Goal: Find contact information

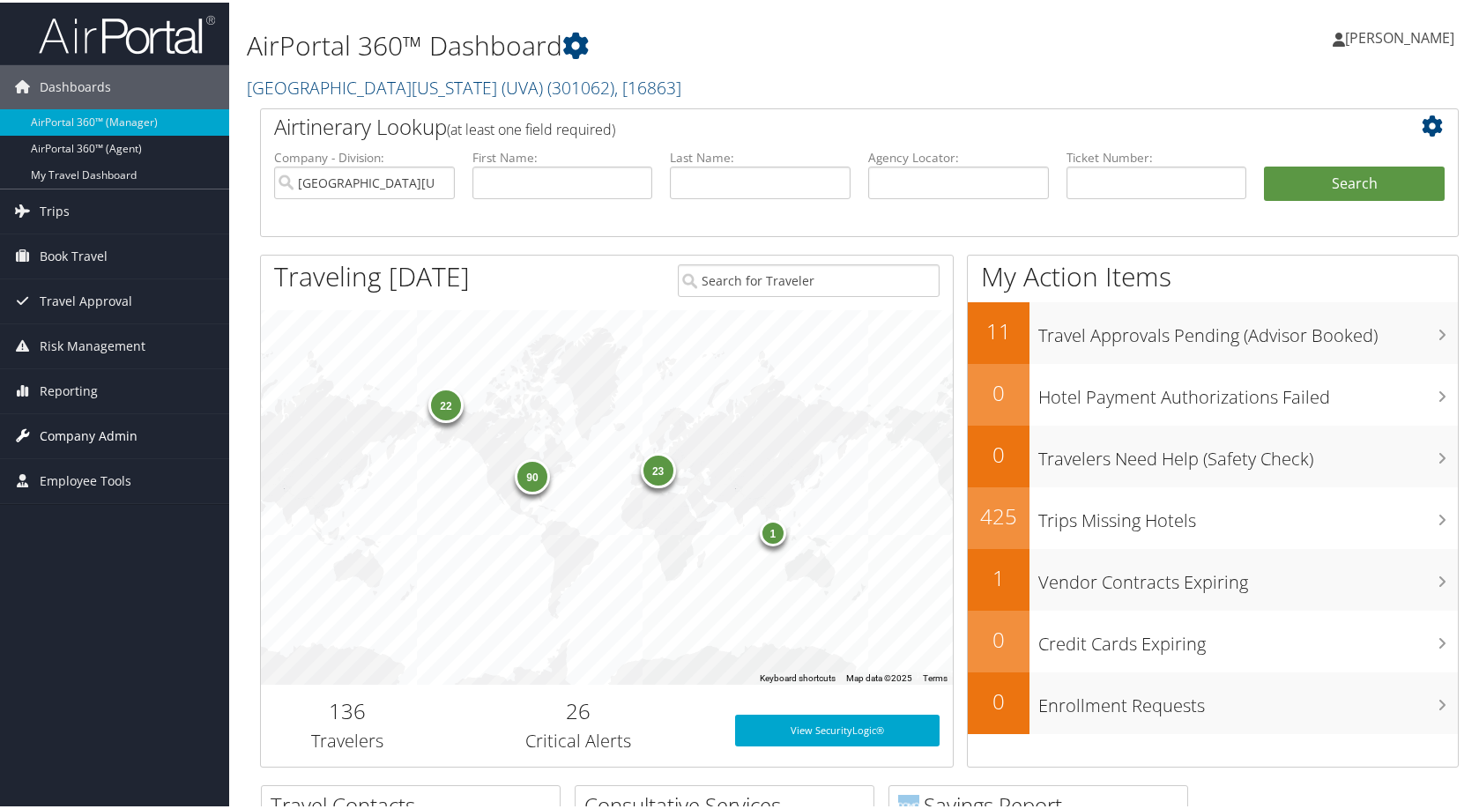
click at [102, 426] on span "Company Admin" at bounding box center [89, 434] width 98 height 44
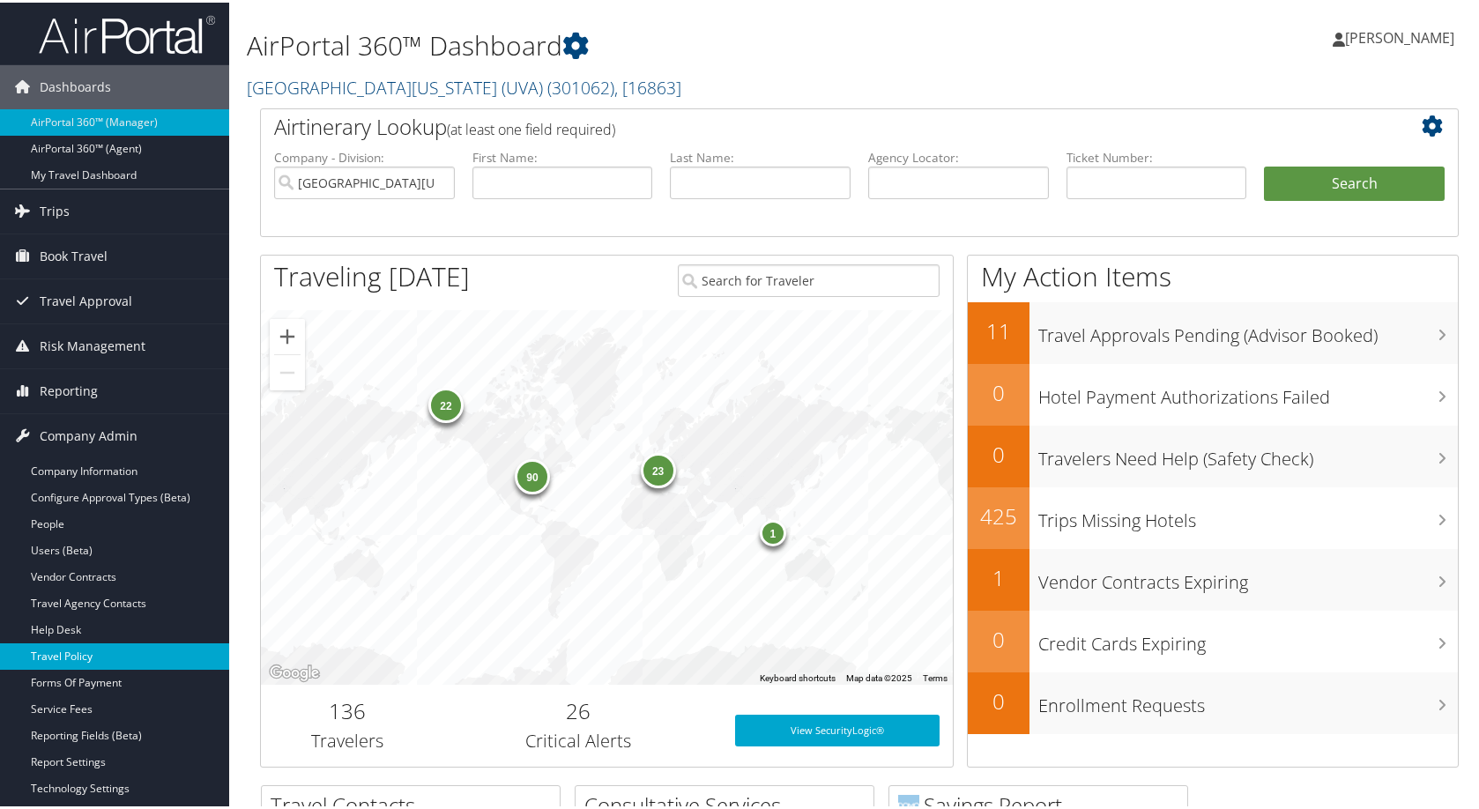
click at [89, 645] on link "Travel Policy" at bounding box center [114, 654] width 229 height 26
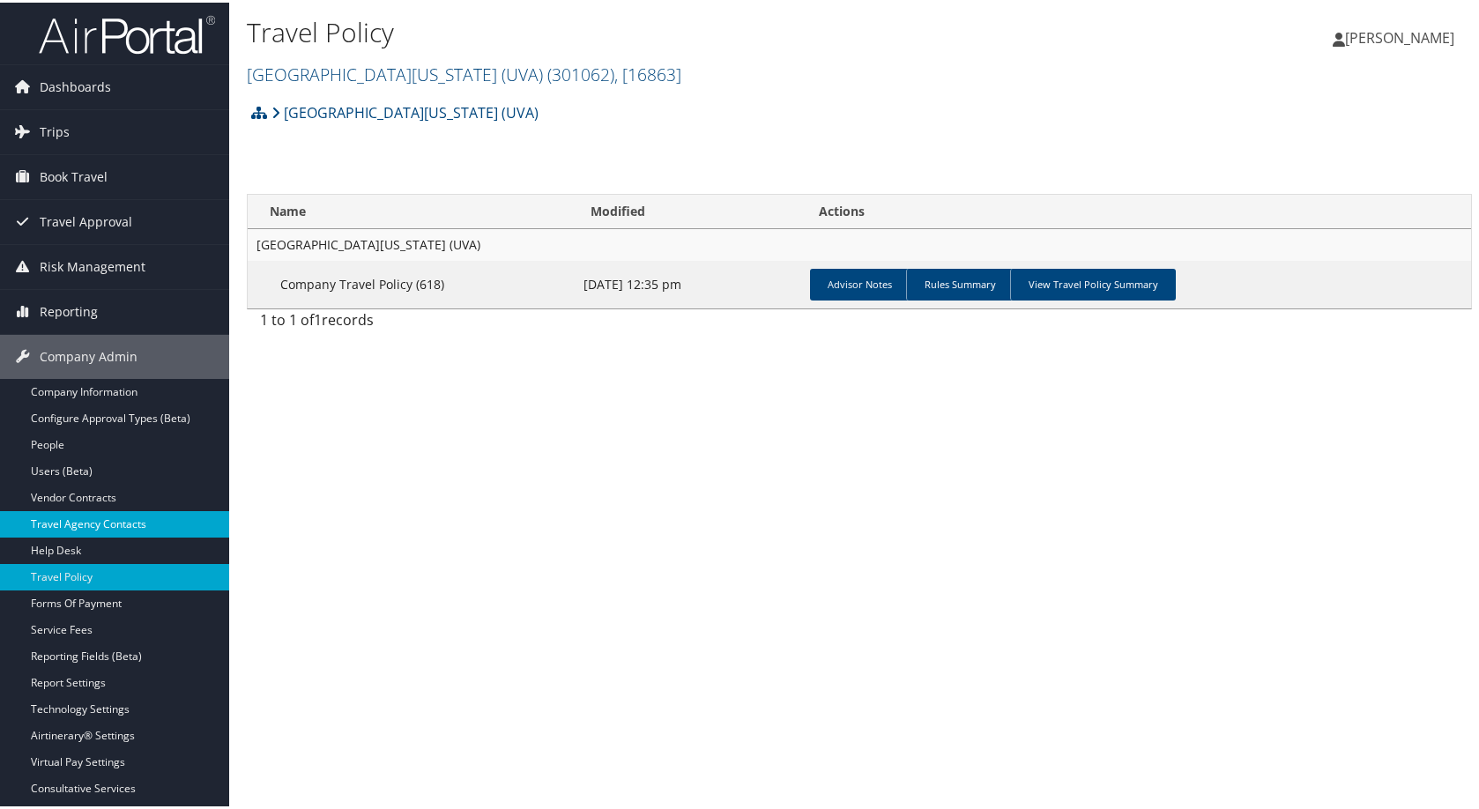
click at [108, 524] on link "Travel Agency Contacts" at bounding box center [114, 522] width 229 height 26
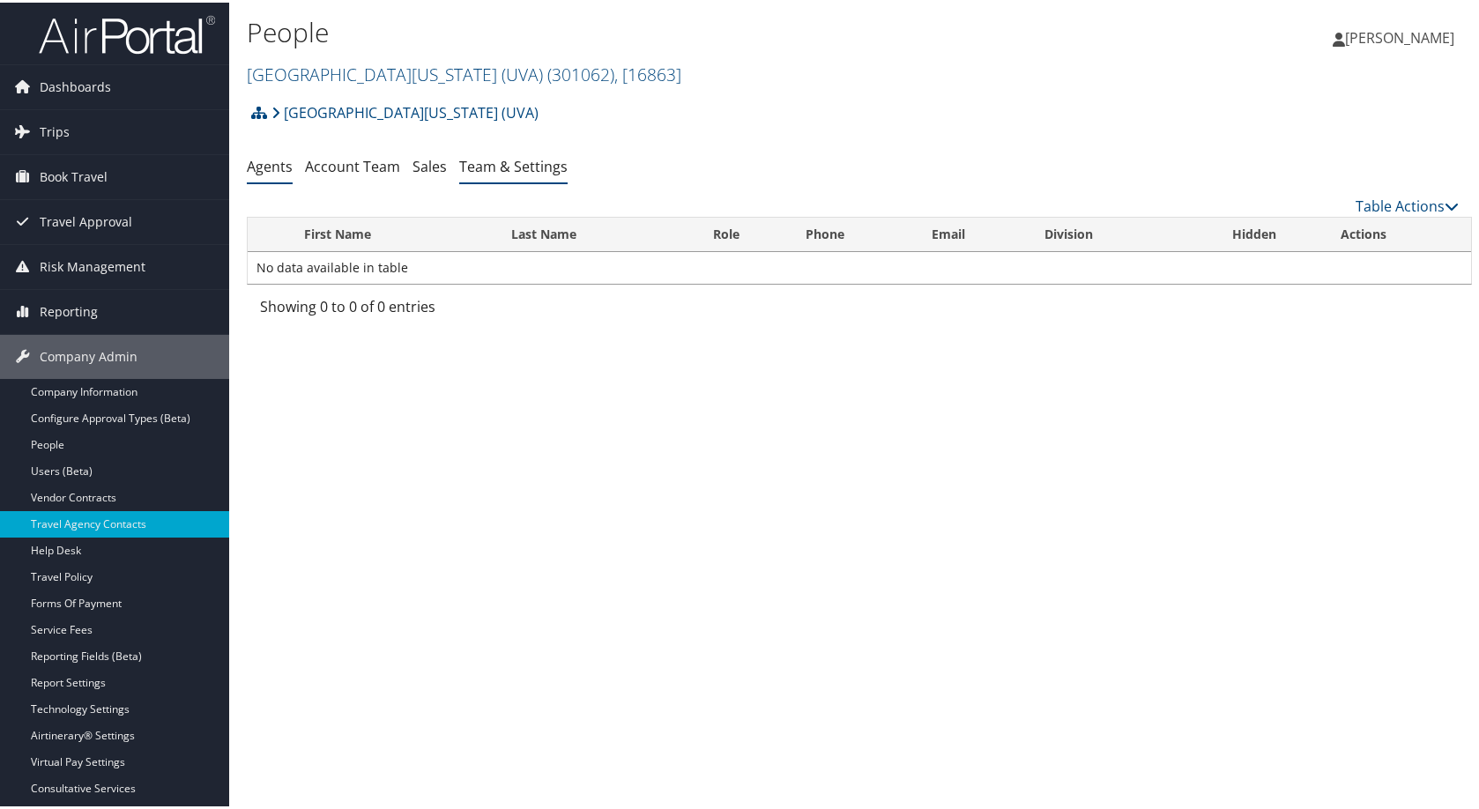
click at [568, 174] on link "Team & Settings" at bounding box center [513, 163] width 108 height 19
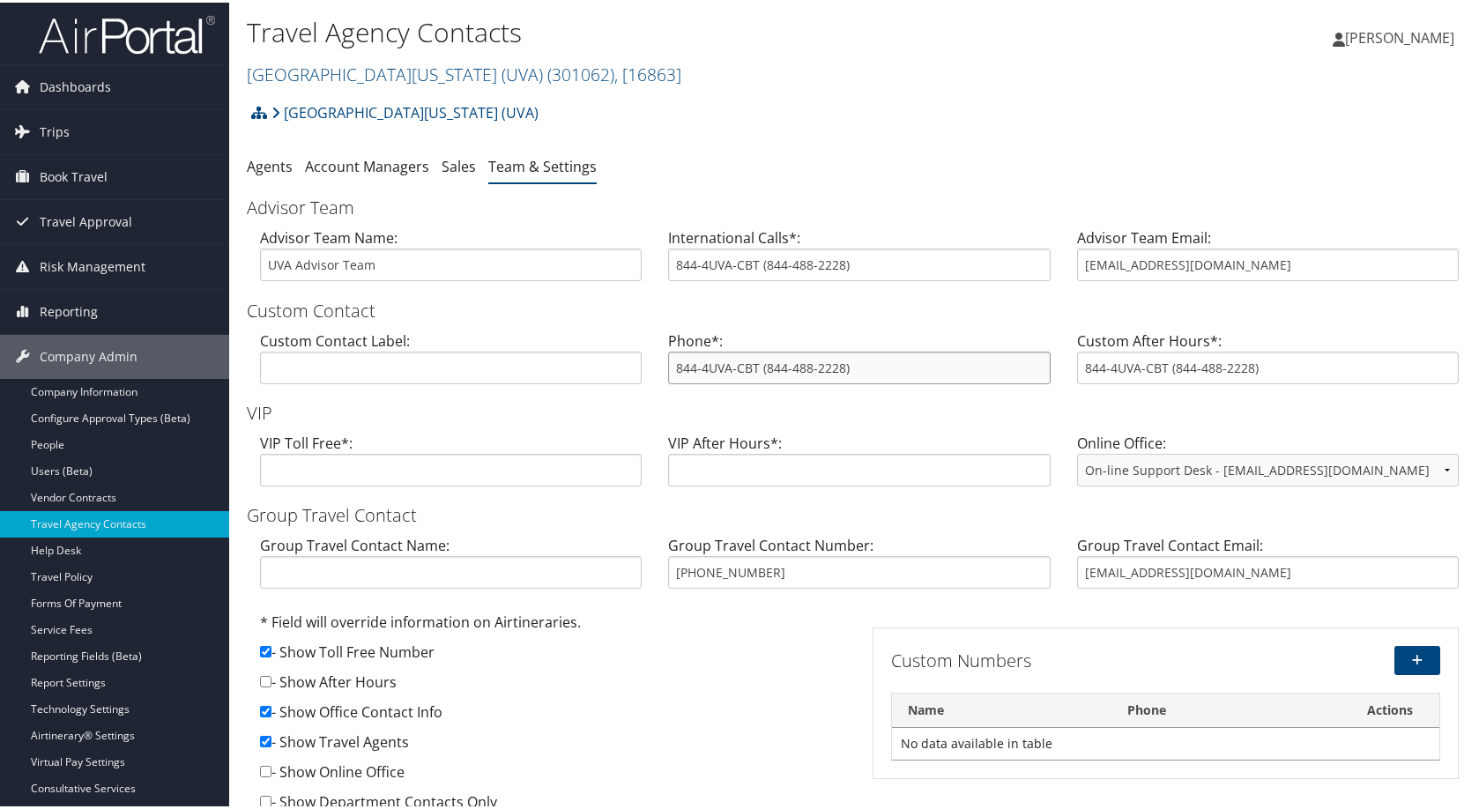
drag, startPoint x: 934, startPoint y: 505, endPoint x: 822, endPoint y: 500, distance: 113.0
click at [822, 382] on input "844-4UVA-CBT (844-488-2228)" at bounding box center [859, 365] width 382 height 33
drag, startPoint x: 1347, startPoint y: 347, endPoint x: 1299, endPoint y: 347, distance: 47.6
click at [1341, 279] on input "uva@cbtravel.com" at bounding box center [1268, 262] width 382 height 33
drag, startPoint x: 1285, startPoint y: 346, endPoint x: 1031, endPoint y: 345, distance: 254.8
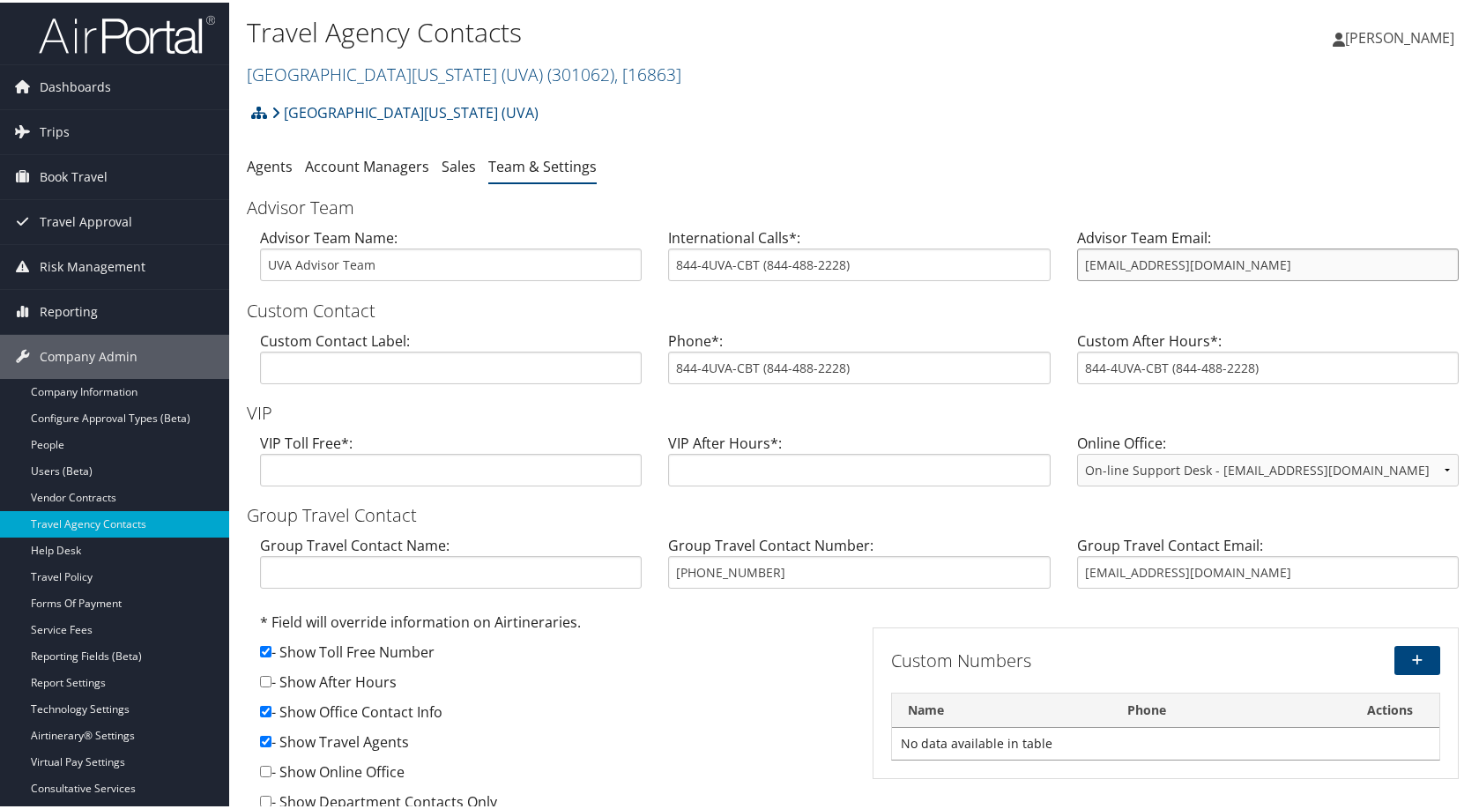
click at [1031, 293] on div "Advisor Team Name: UVA Advisor Team International Calls*: 844-4UVA-CBT (844-488…" at bounding box center [859, 259] width 1225 height 68
